Goal: Information Seeking & Learning: Learn about a topic

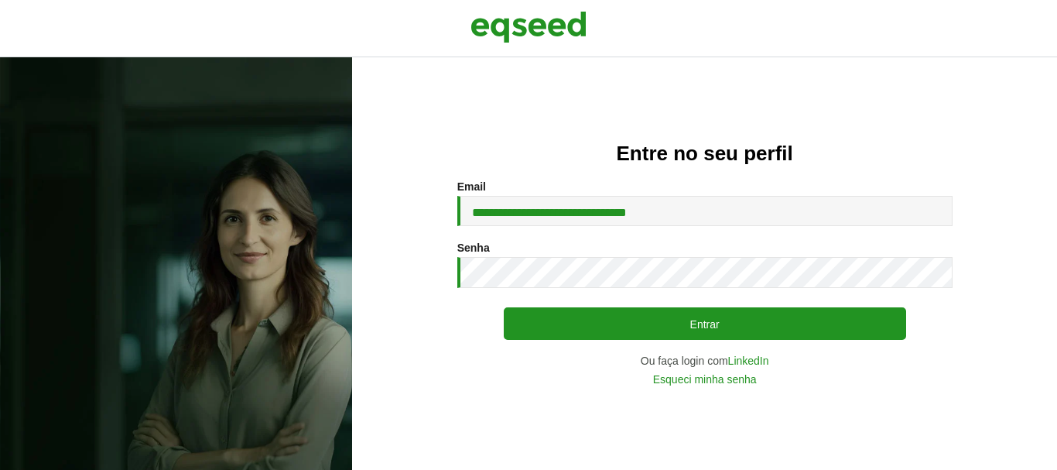
click at [602, 320] on button "Entrar" at bounding box center [705, 323] width 402 height 32
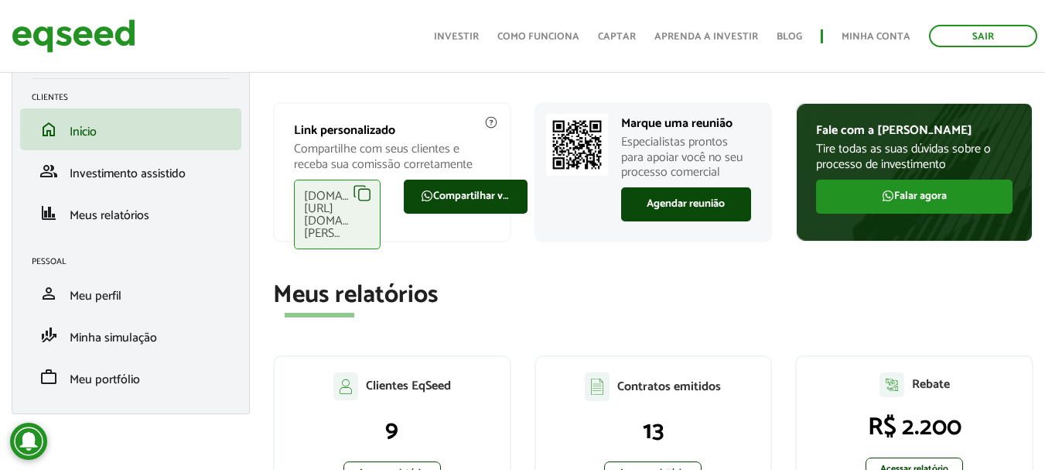
scroll to position [69, 0]
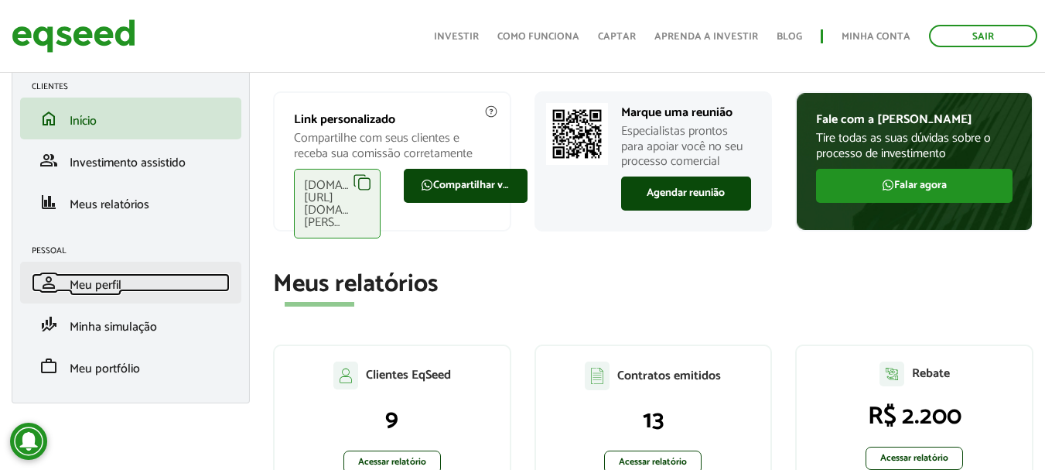
click at [162, 280] on link "person Meu perfil" at bounding box center [131, 282] width 198 height 19
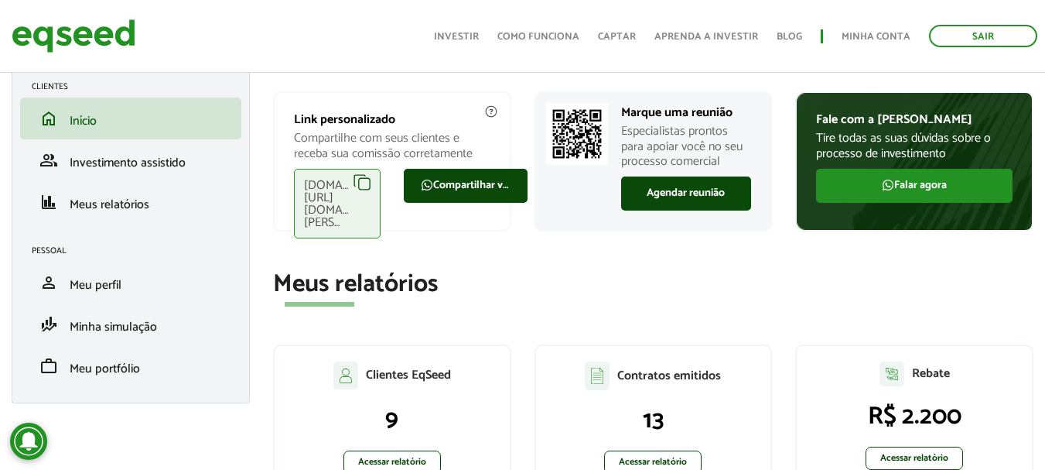
click at [359, 182] on div "eqseed.com/a/is/jaydson.vieira" at bounding box center [337, 204] width 87 height 70
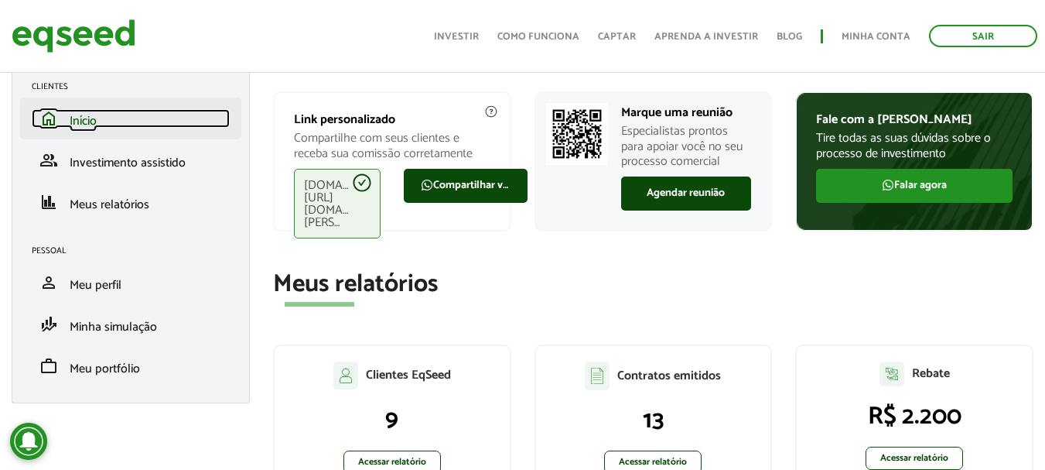
click at [130, 115] on link "home Início" at bounding box center [131, 118] width 198 height 19
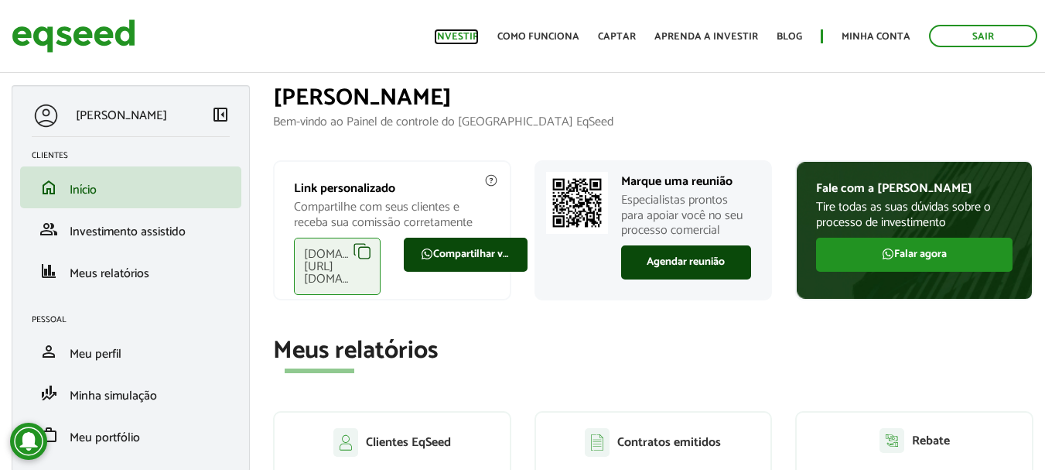
click at [470, 37] on link "Investir" at bounding box center [456, 37] width 45 height 10
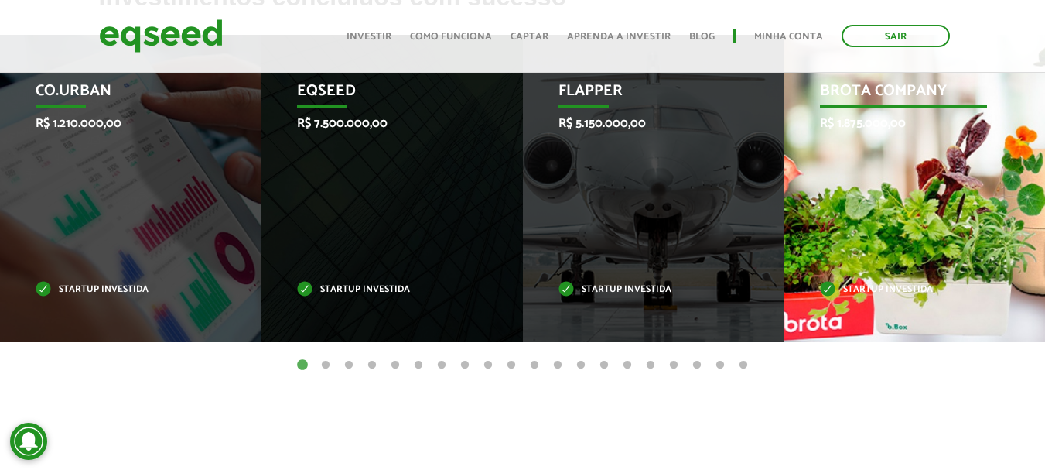
scroll to position [698, 0]
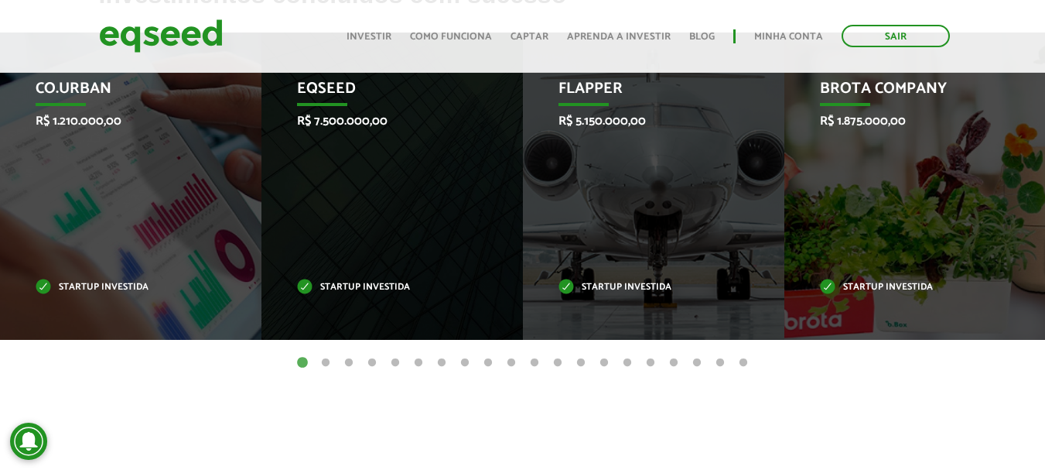
click at [326, 360] on button "2" at bounding box center [325, 362] width 15 height 15
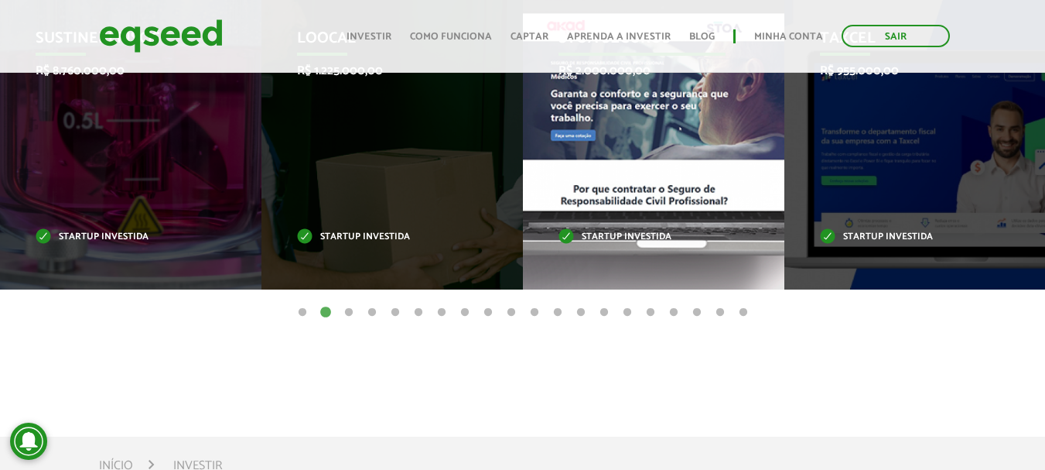
scroll to position [750, 0]
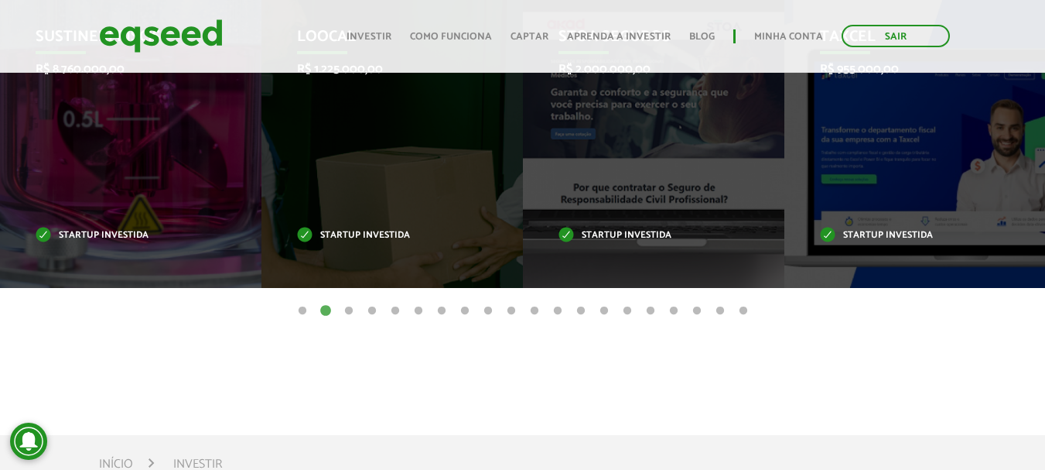
click at [304, 312] on button "1" at bounding box center [302, 310] width 15 height 15
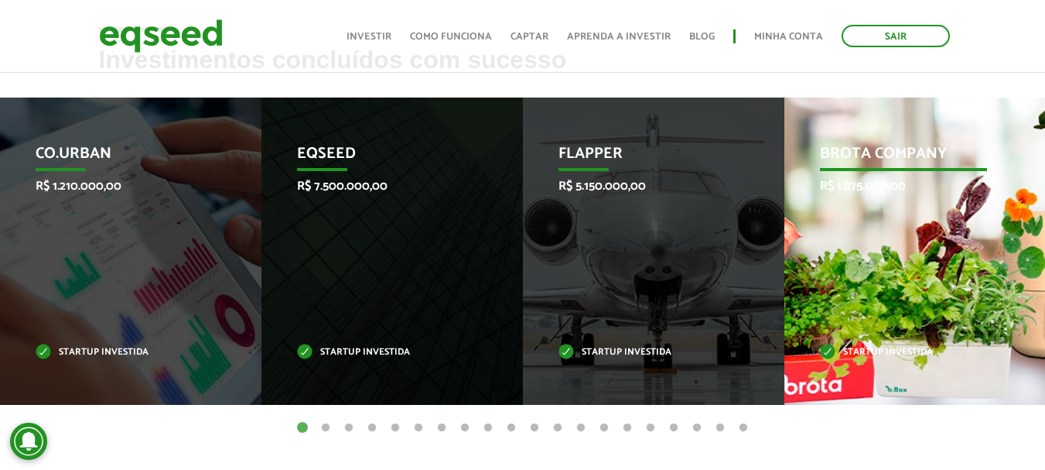
scroll to position [635, 0]
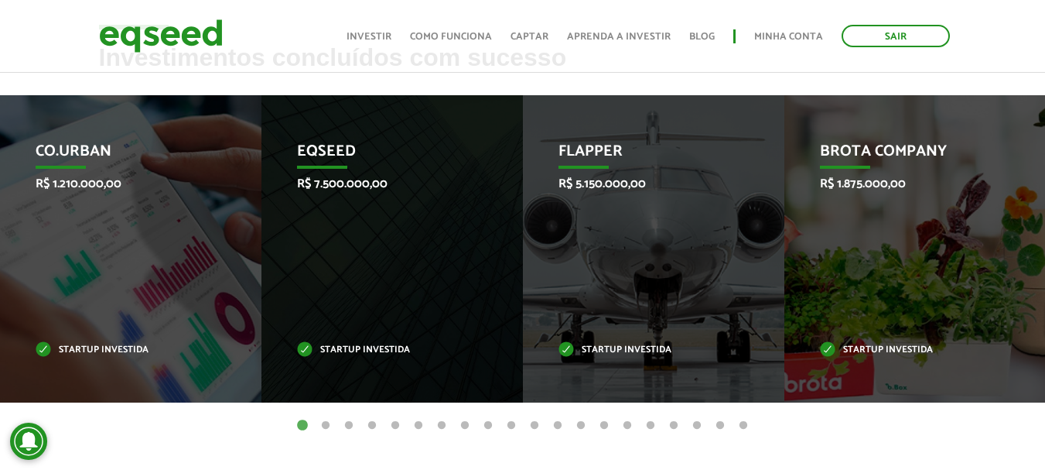
click at [326, 427] on button "2" at bounding box center [325, 425] width 15 height 15
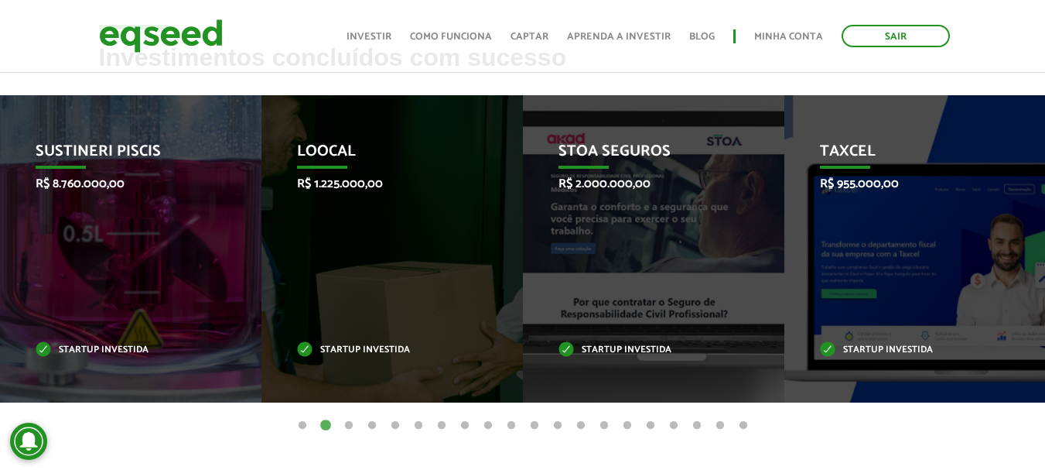
click at [347, 420] on button "3" at bounding box center [348, 425] width 15 height 15
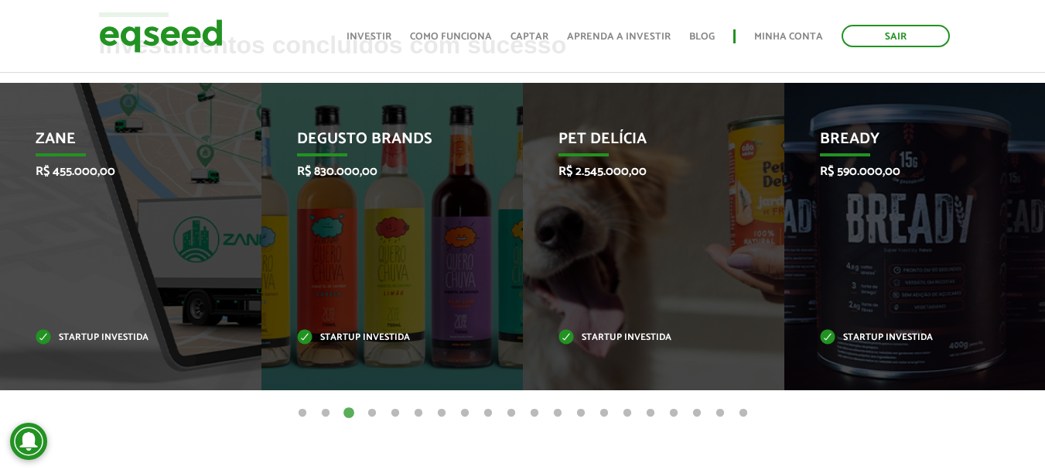
scroll to position [647, 0]
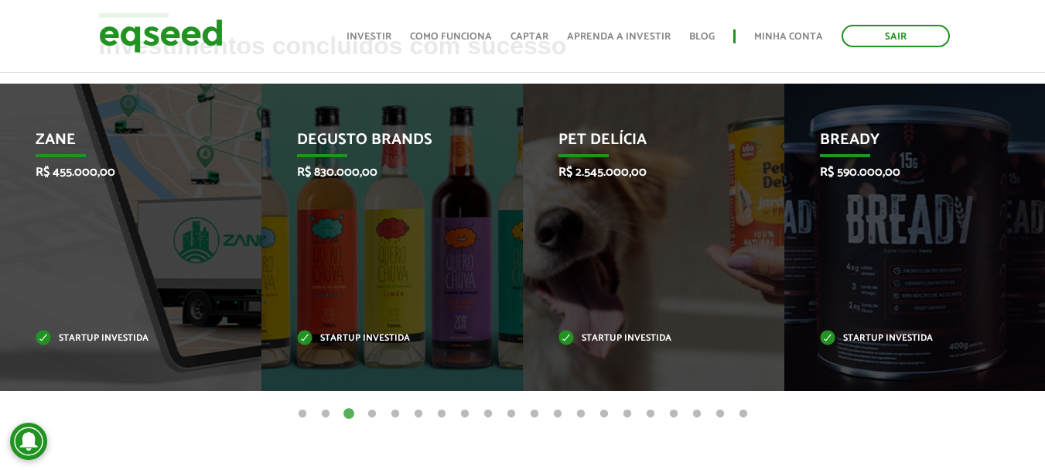
click at [368, 413] on button "4" at bounding box center [371, 413] width 15 height 15
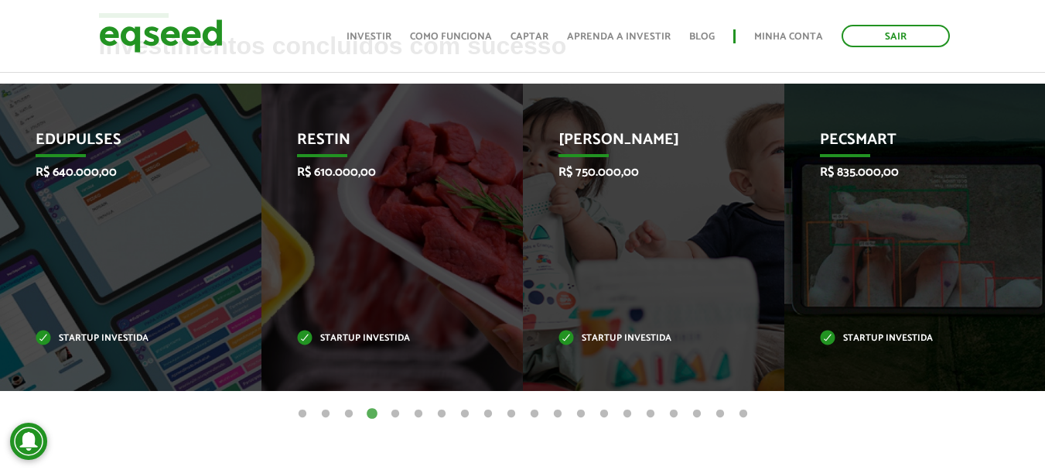
click at [397, 412] on button "5" at bounding box center [395, 413] width 15 height 15
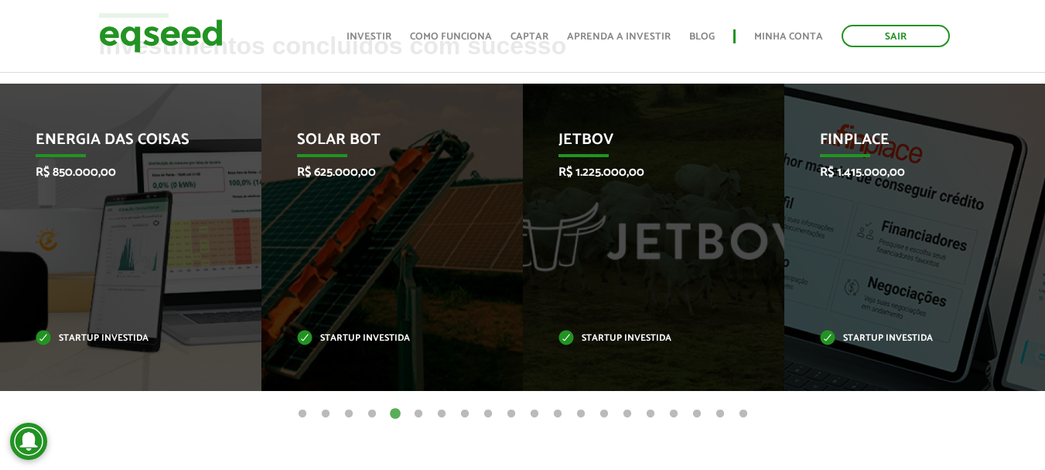
click at [418, 412] on button "6" at bounding box center [418, 413] width 15 height 15
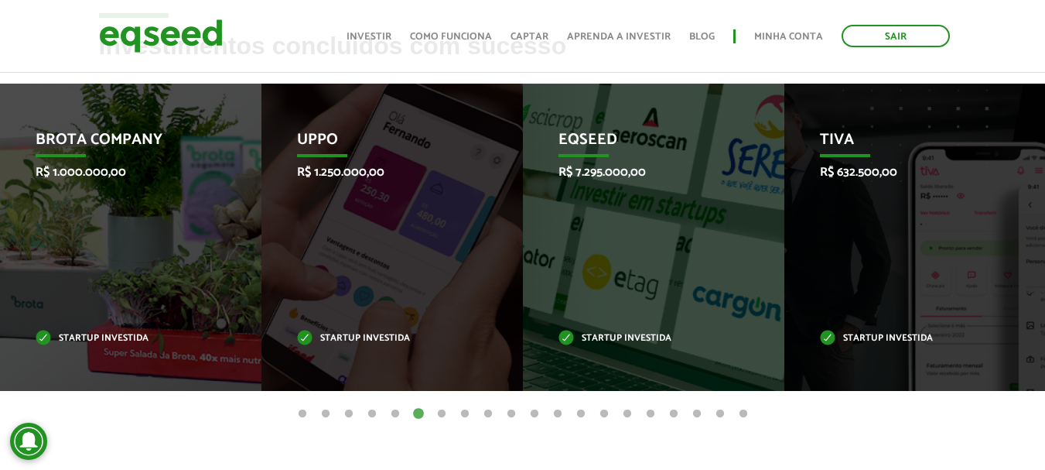
click at [443, 412] on button "7" at bounding box center [441, 413] width 15 height 15
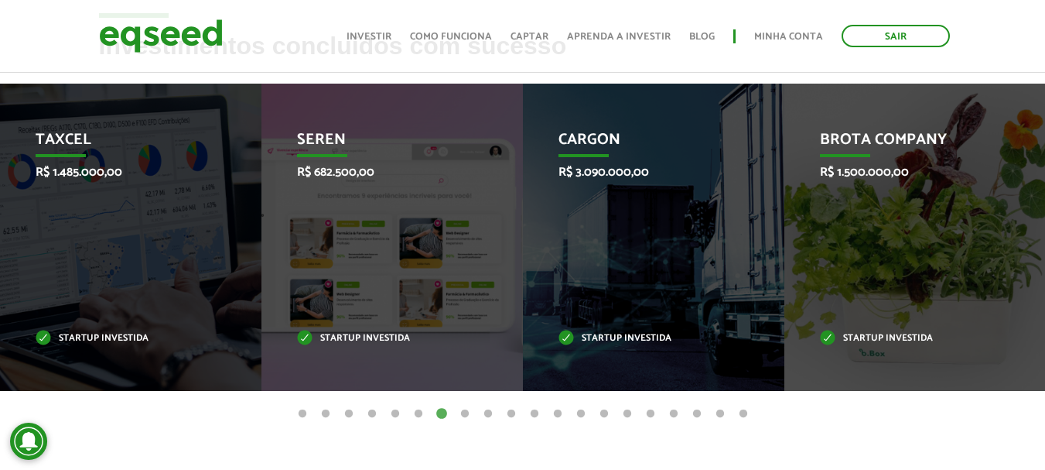
click at [468, 414] on button "8" at bounding box center [464, 413] width 15 height 15
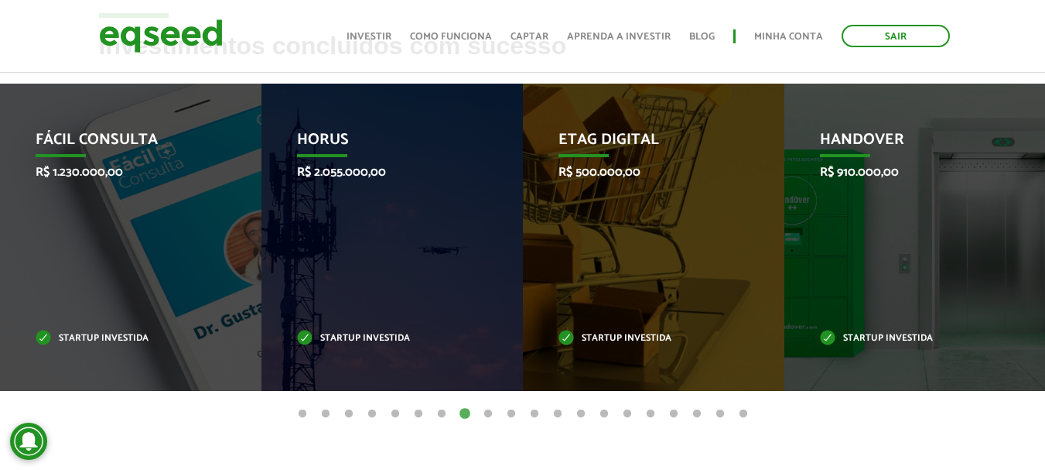
click at [491, 414] on button "9" at bounding box center [487, 413] width 15 height 15
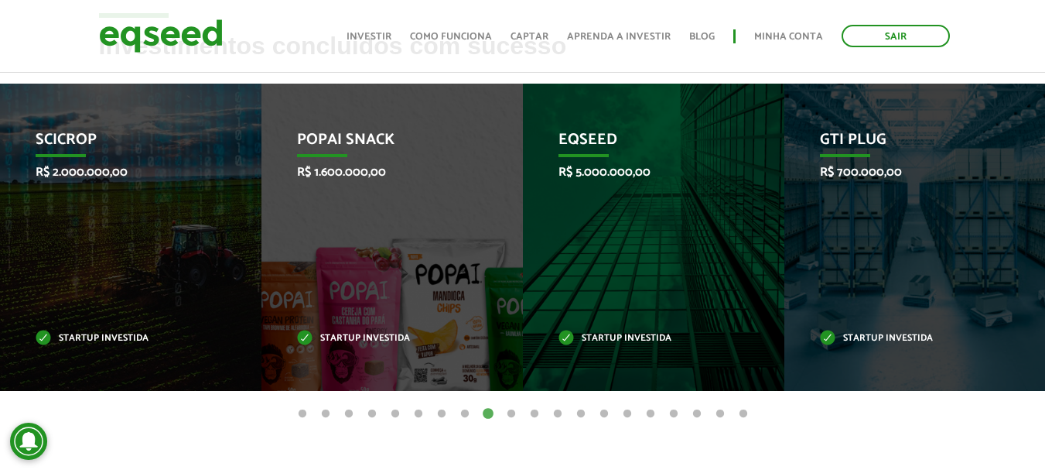
click at [515, 414] on button "10" at bounding box center [511, 413] width 15 height 15
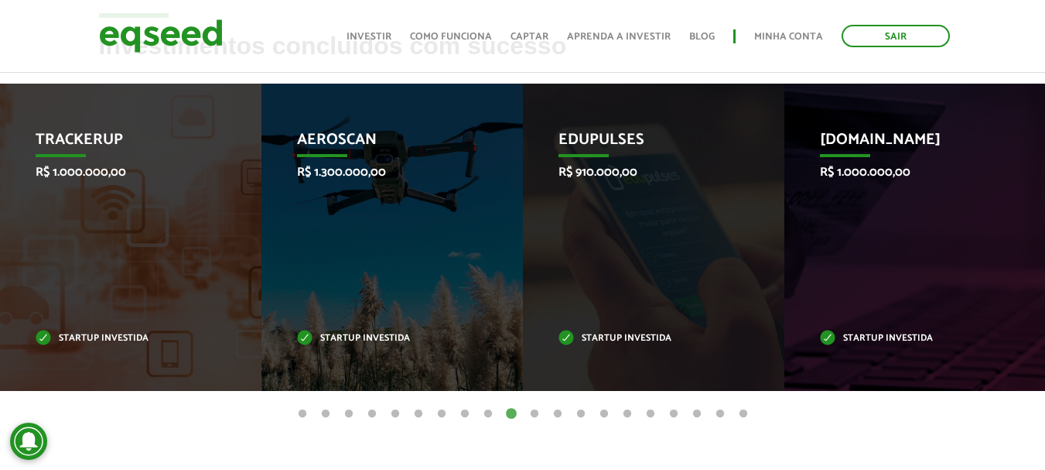
click at [537, 415] on button "11" at bounding box center [534, 413] width 15 height 15
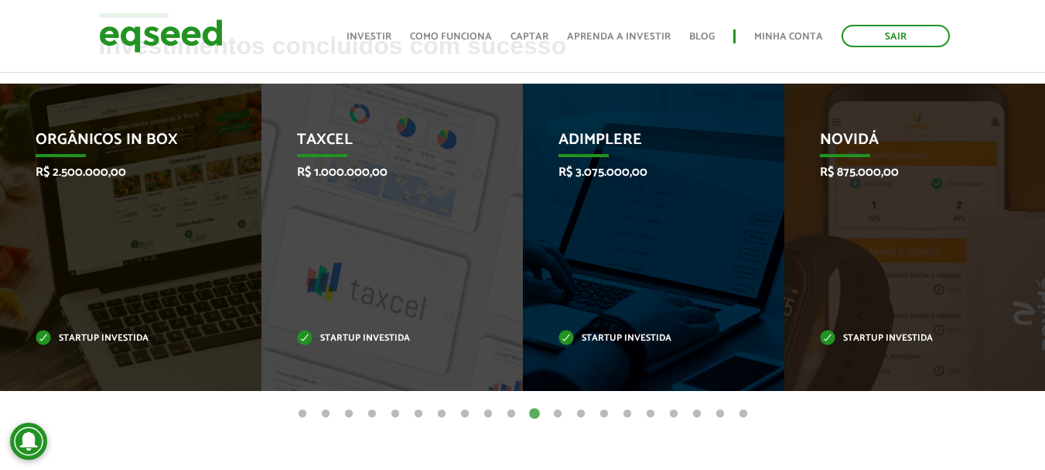
click at [557, 413] on button "12" at bounding box center [557, 413] width 15 height 15
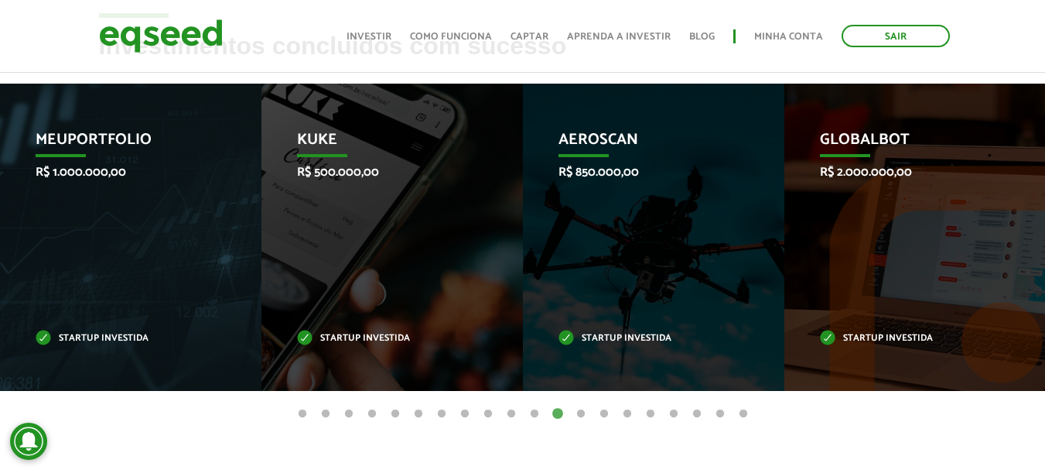
click at [576, 413] on button "13" at bounding box center [580, 413] width 15 height 15
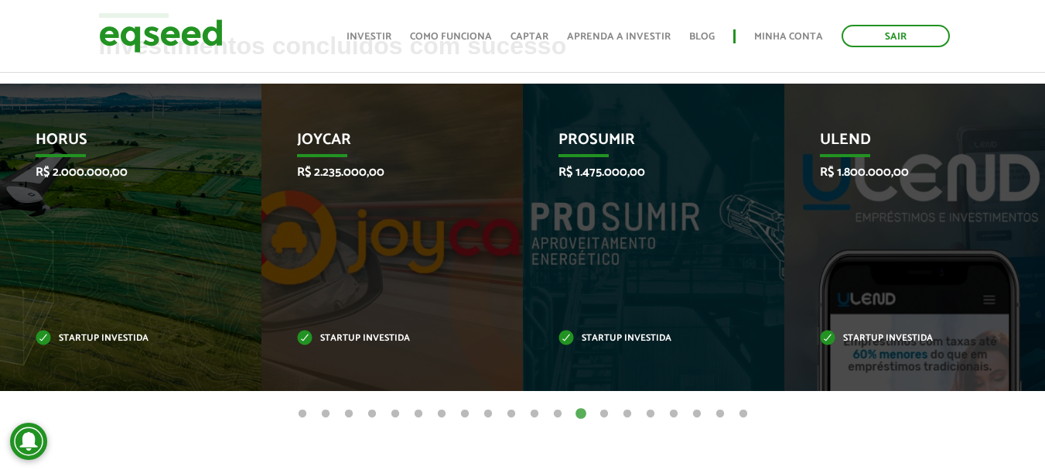
click at [607, 410] on button "14" at bounding box center [604, 413] width 15 height 15
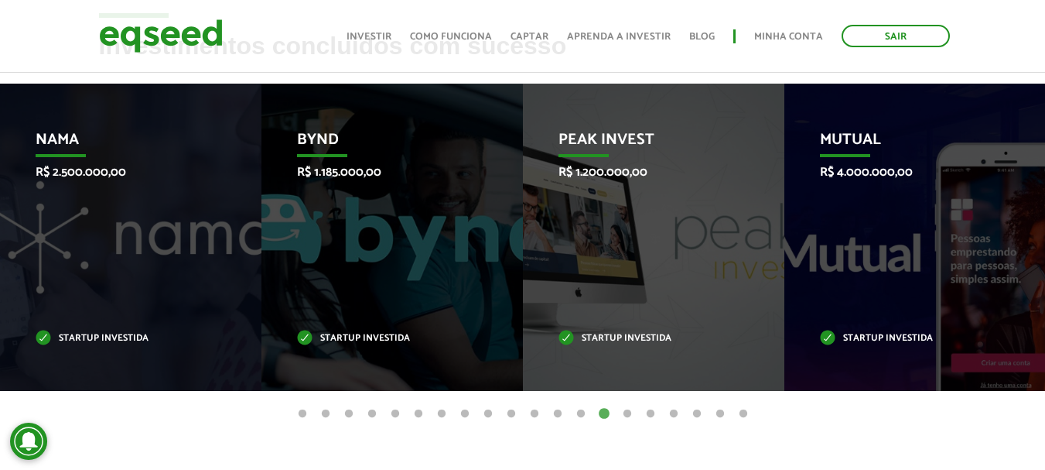
click at [627, 410] on button "15" at bounding box center [627, 413] width 15 height 15
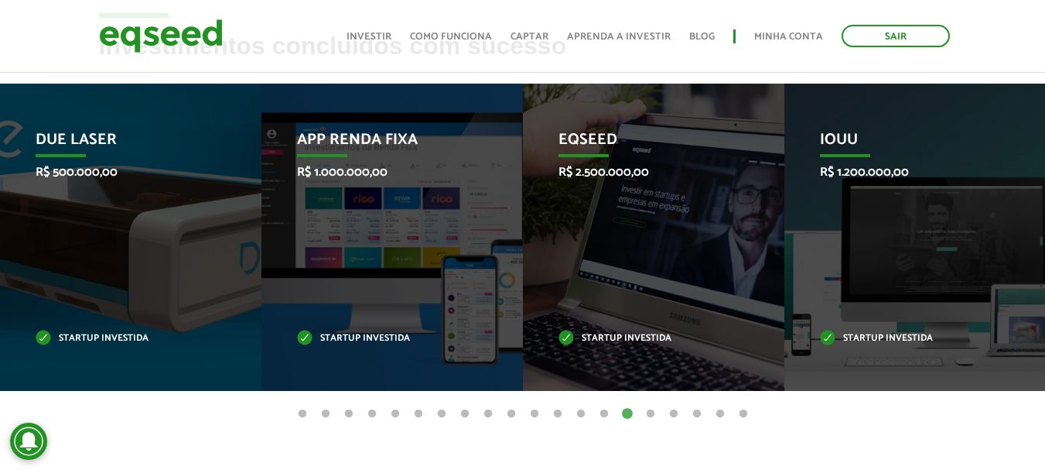
click at [650, 412] on button "16" at bounding box center [650, 413] width 15 height 15
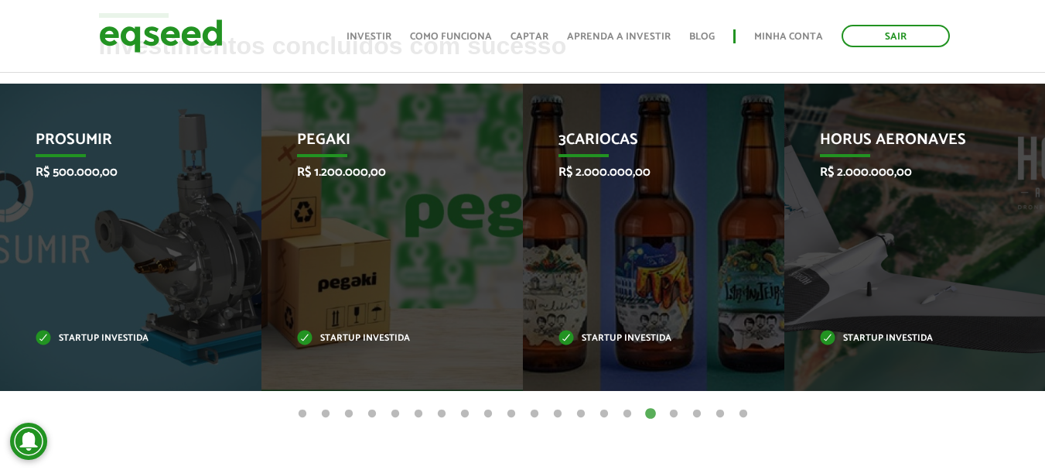
click at [672, 410] on button "17" at bounding box center [673, 413] width 15 height 15
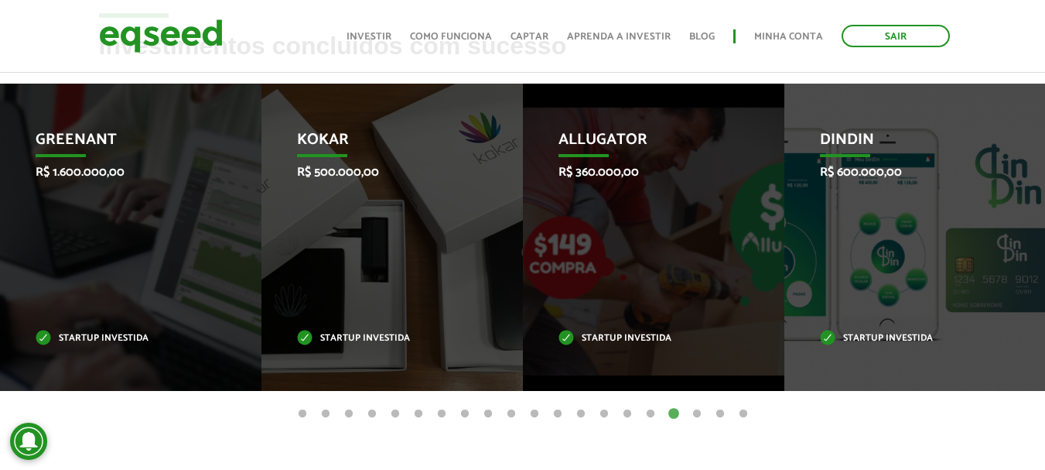
click at [696, 412] on button "18" at bounding box center [696, 413] width 15 height 15
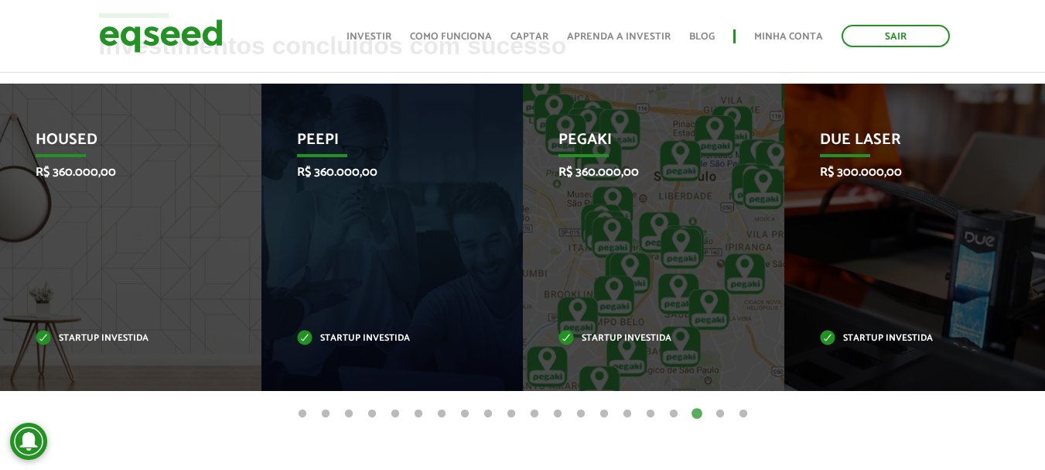
click at [718, 414] on button "19" at bounding box center [720, 413] width 15 height 15
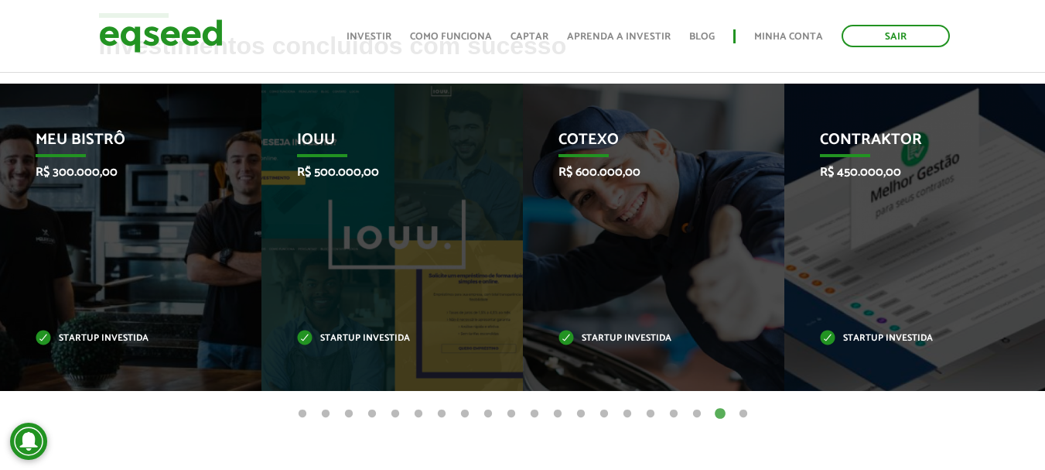
click at [747, 413] on button "20" at bounding box center [743, 413] width 15 height 15
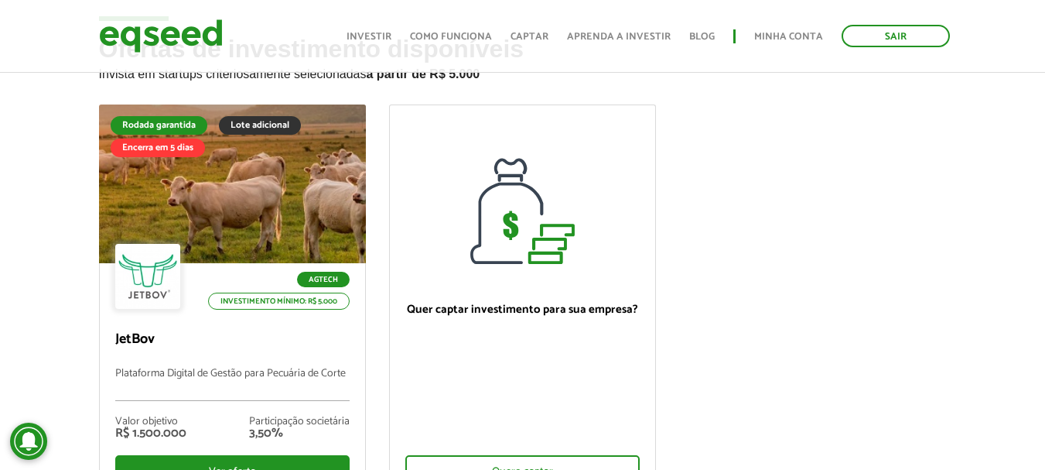
scroll to position [80, 0]
